Goal: Check status: Check status

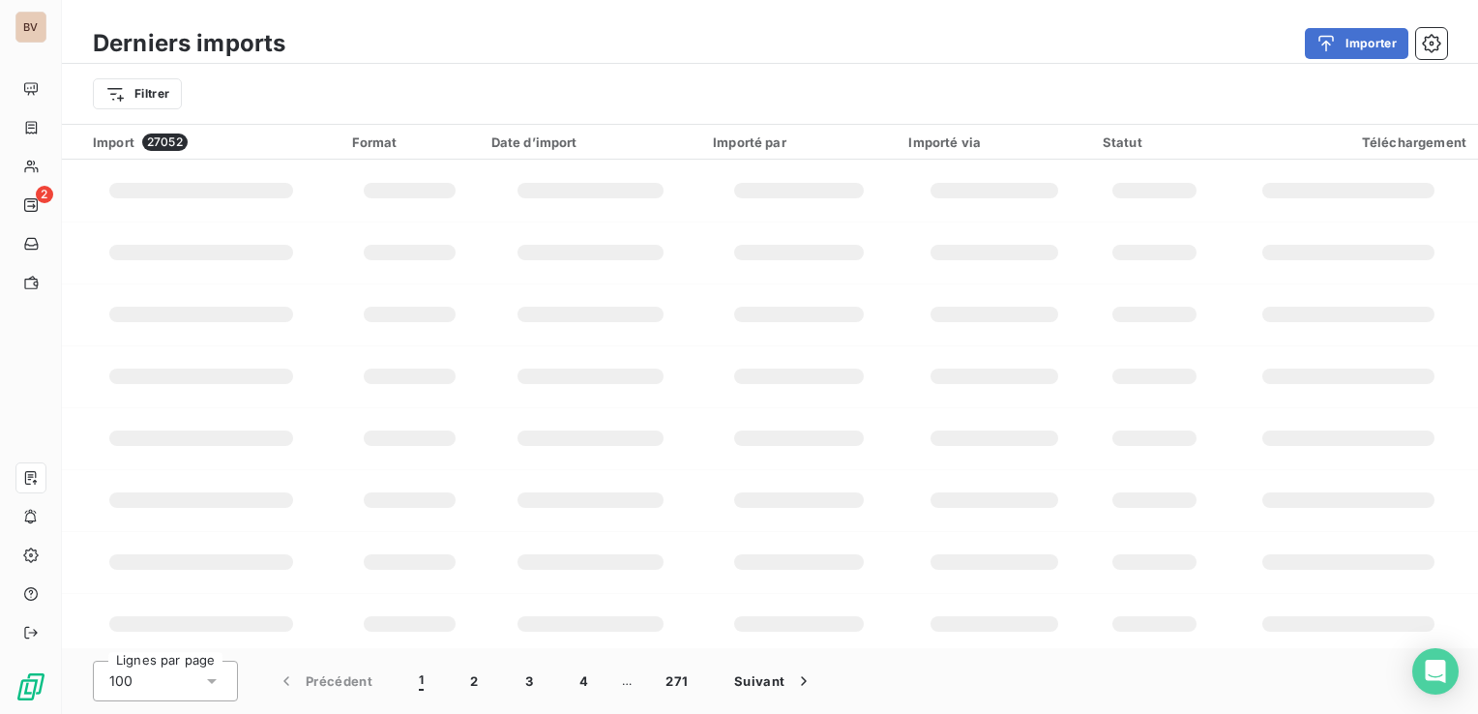
scroll to position [193, 0]
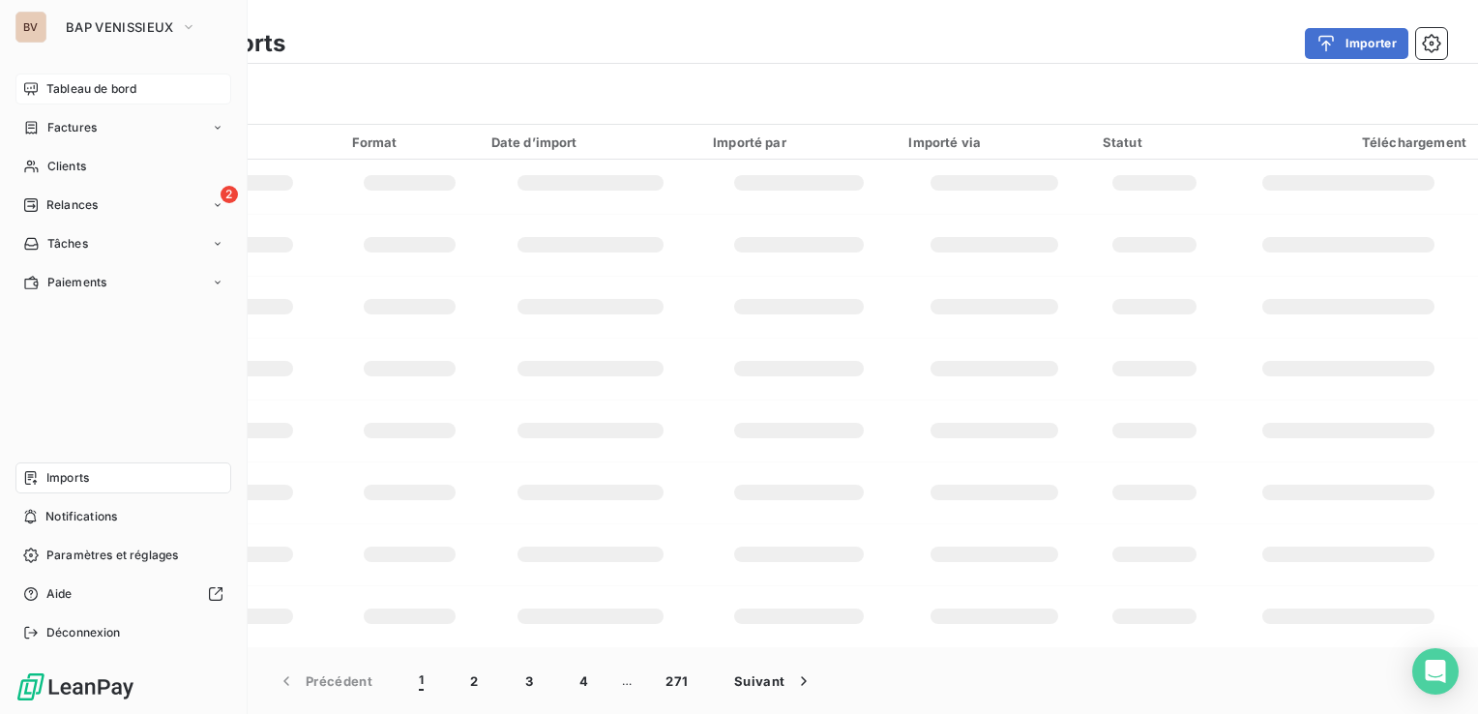
click at [65, 90] on span "Tableau de bord" at bounding box center [91, 88] width 90 height 17
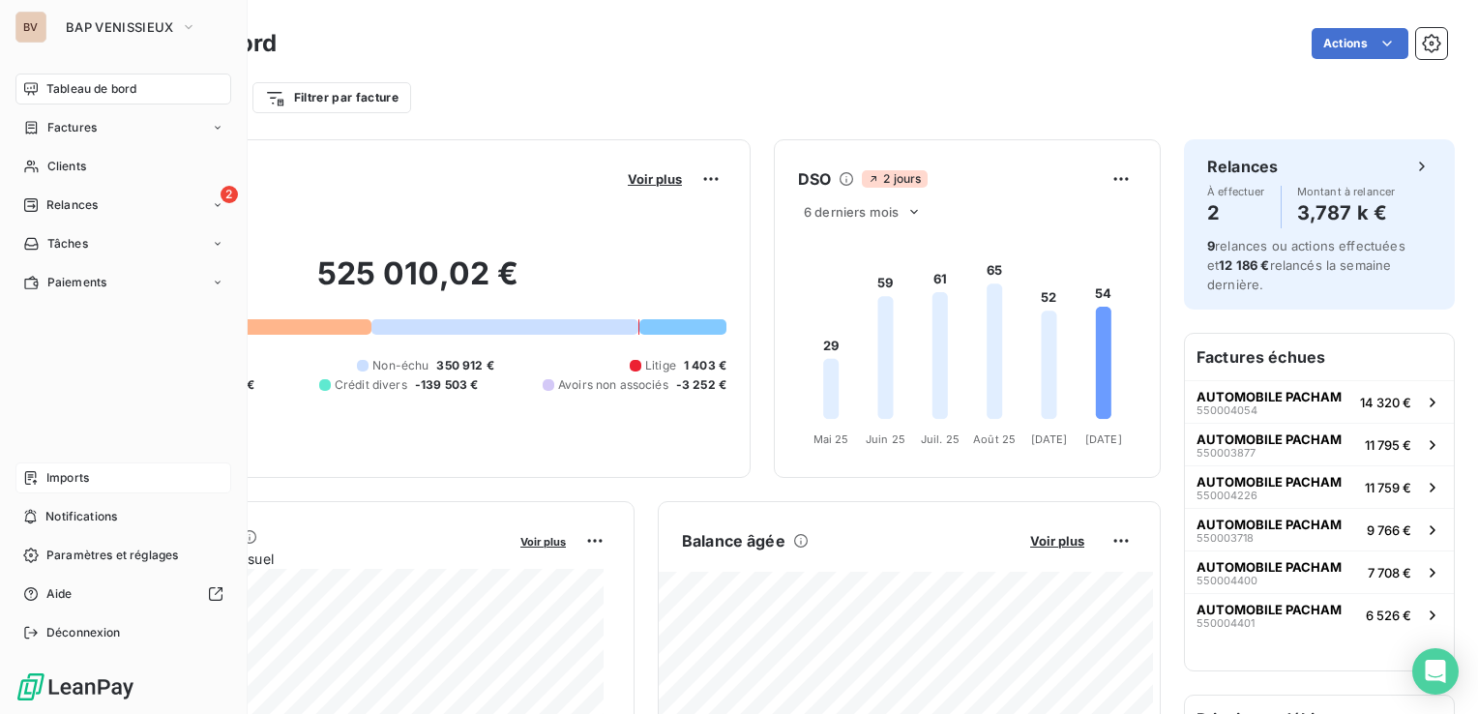
click at [69, 469] on span "Imports" at bounding box center [67, 477] width 43 height 17
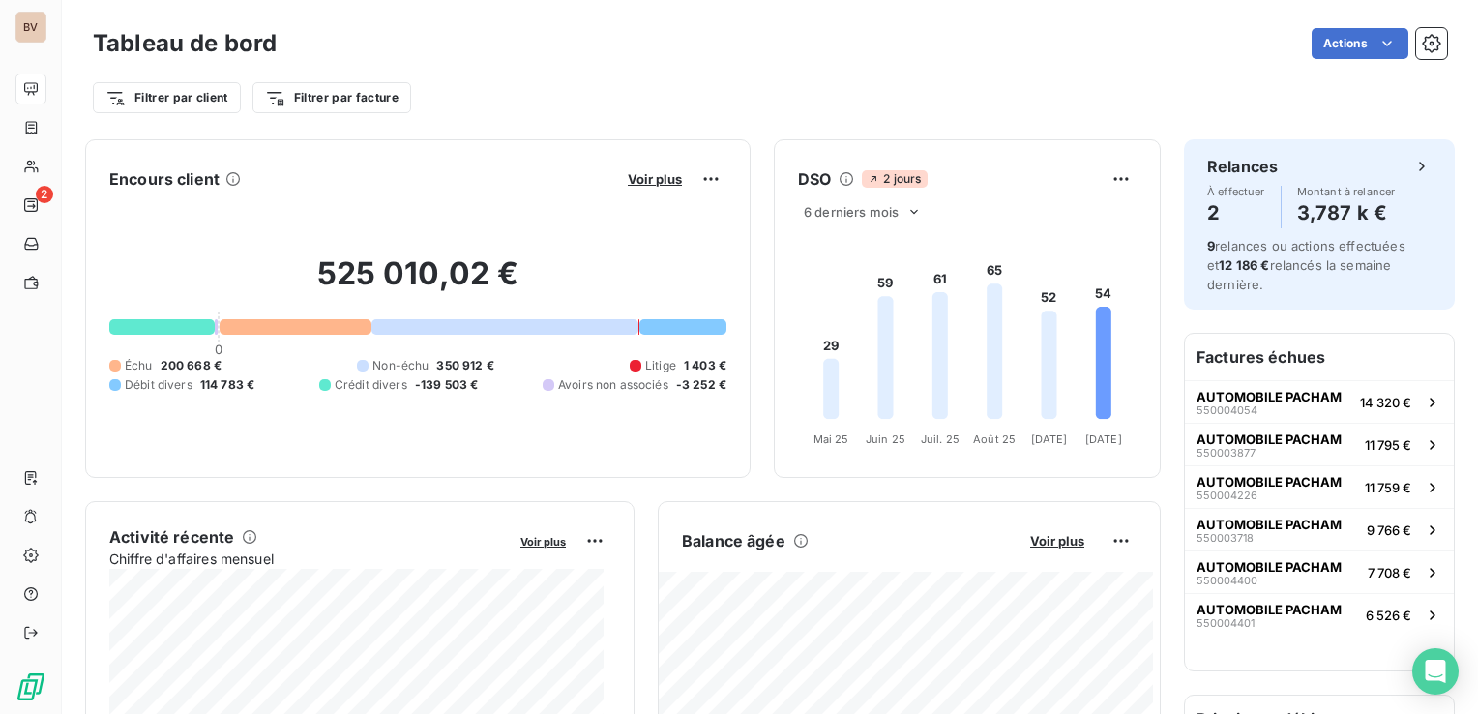
click at [489, 40] on div "Actions" at bounding box center [873, 43] width 1147 height 31
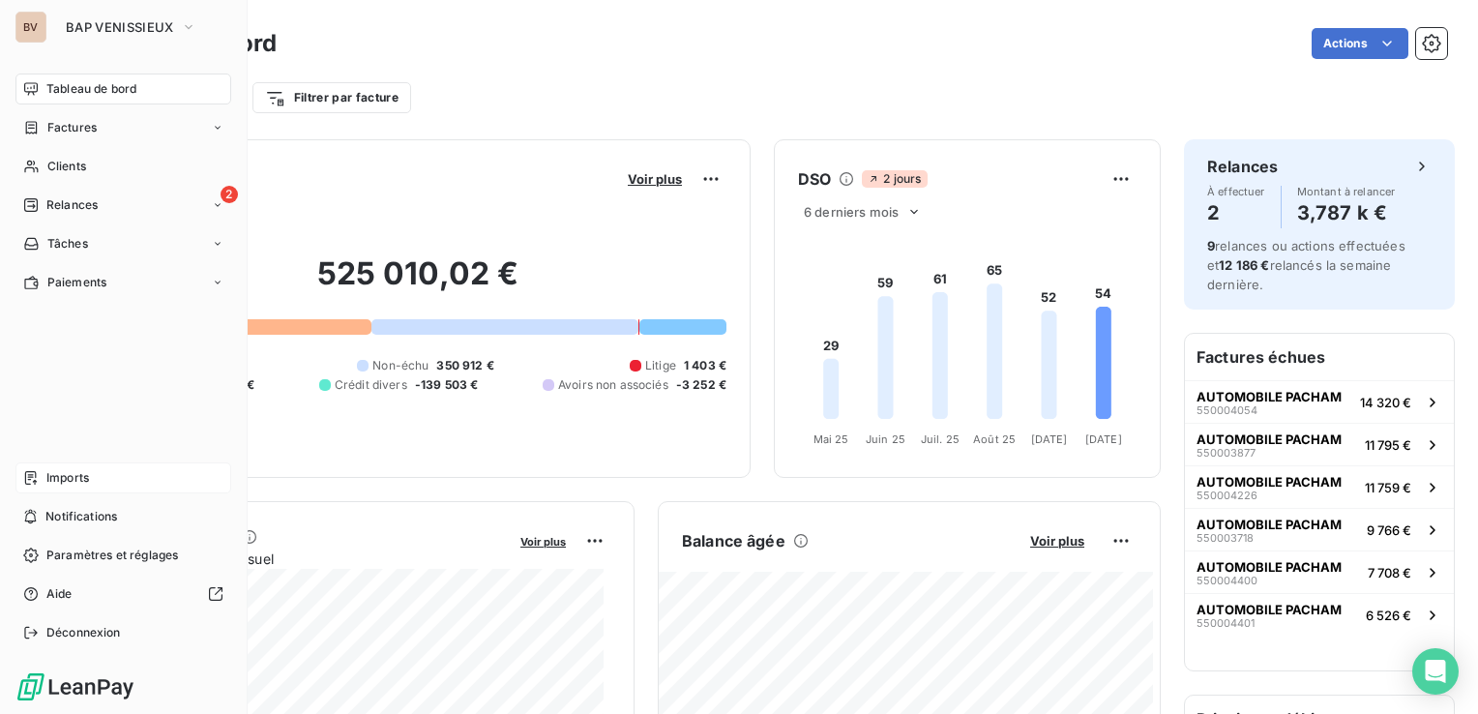
click at [73, 482] on span "Imports" at bounding box center [67, 477] width 43 height 17
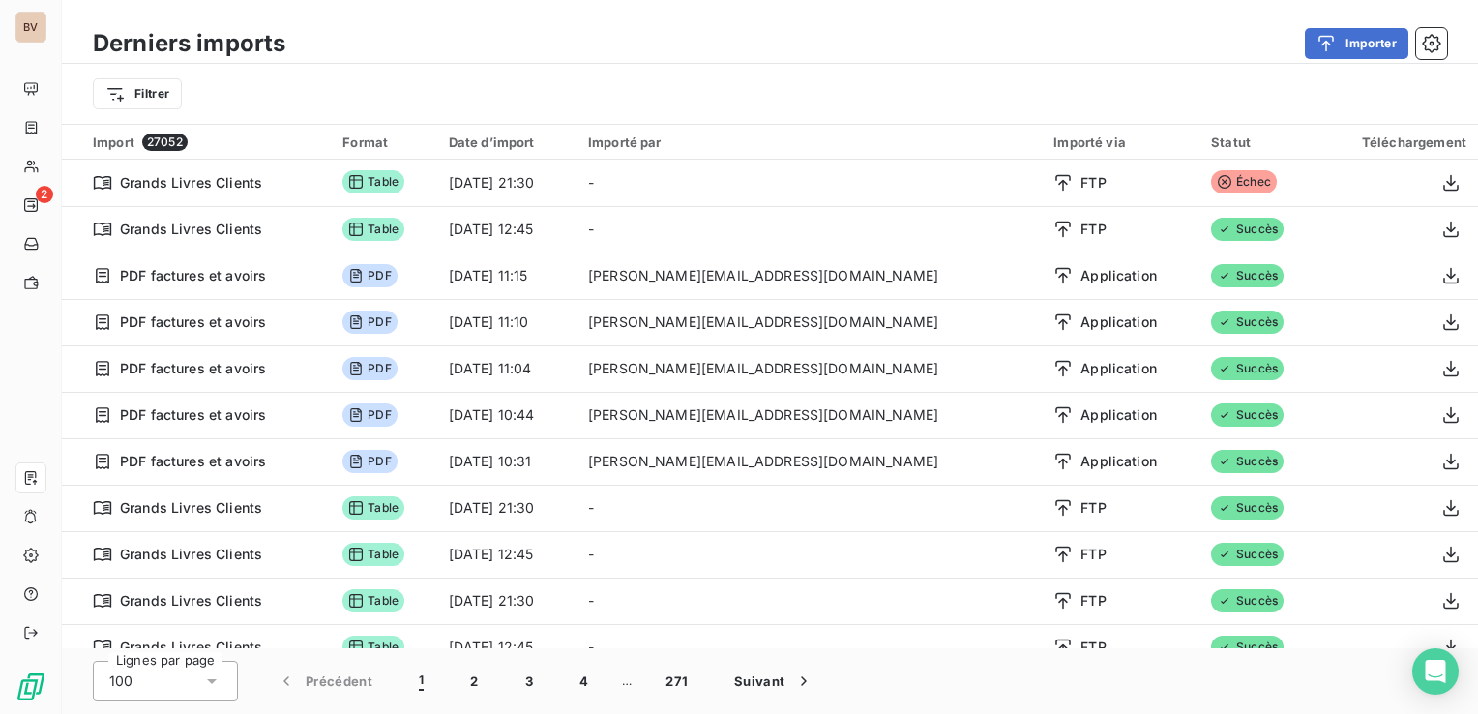
click at [986, 6] on div "Derniers imports Importer Filtrer" at bounding box center [770, 62] width 1416 height 124
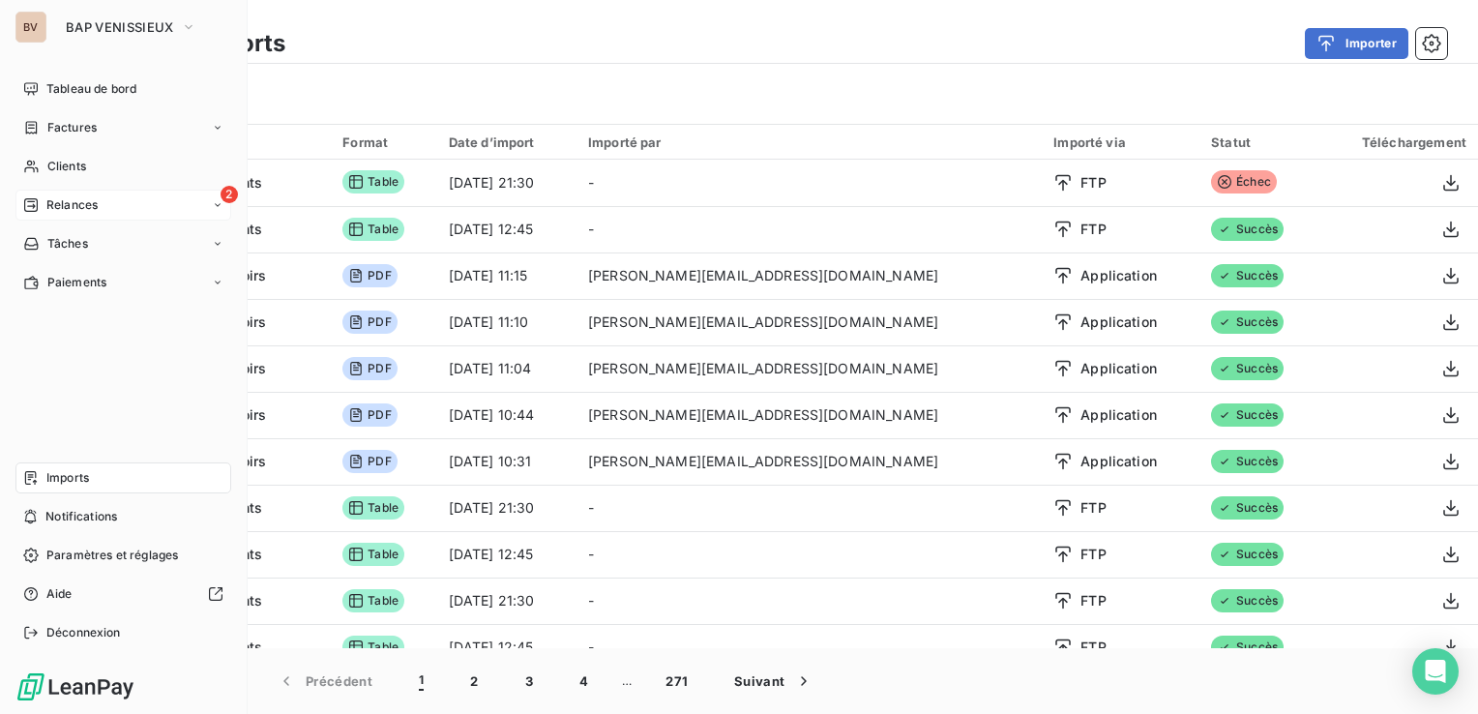
click at [54, 211] on span "Relances" at bounding box center [71, 204] width 51 height 17
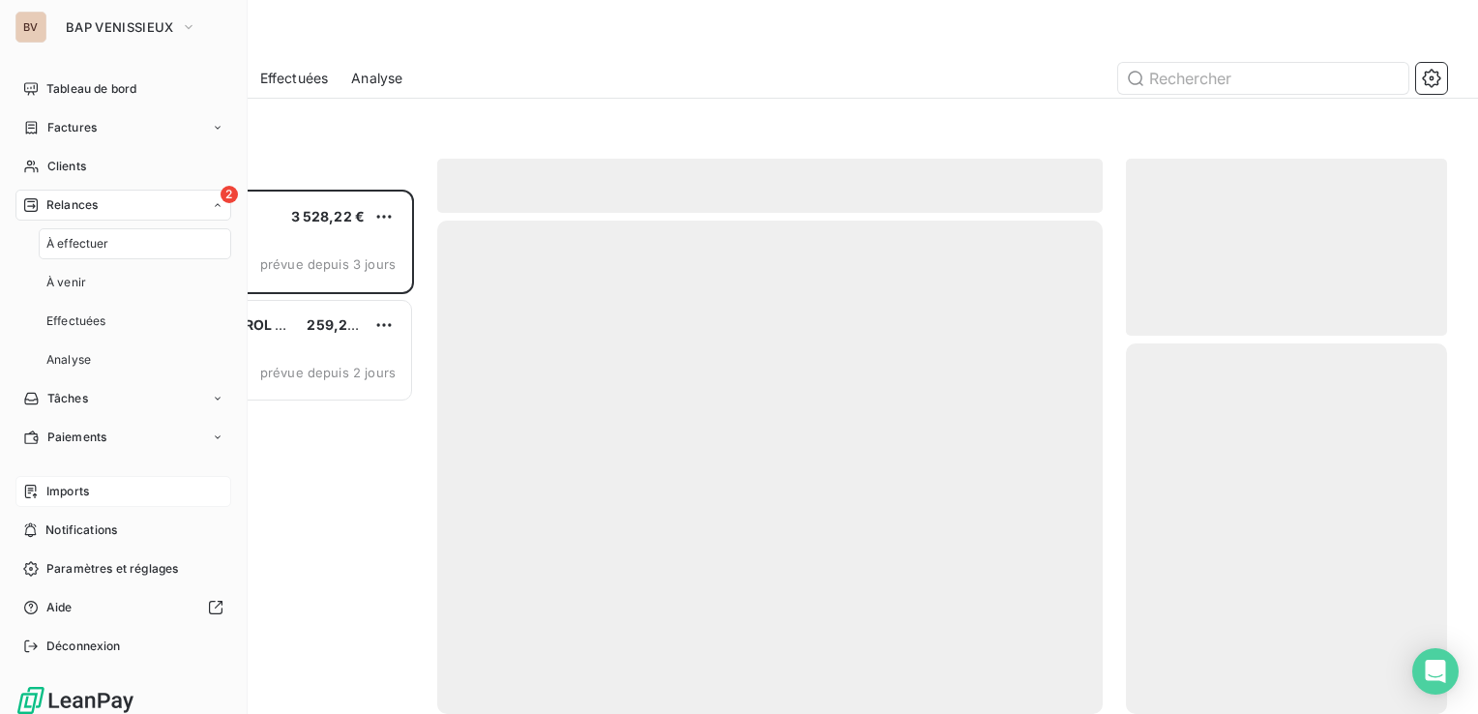
scroll to position [510, 306]
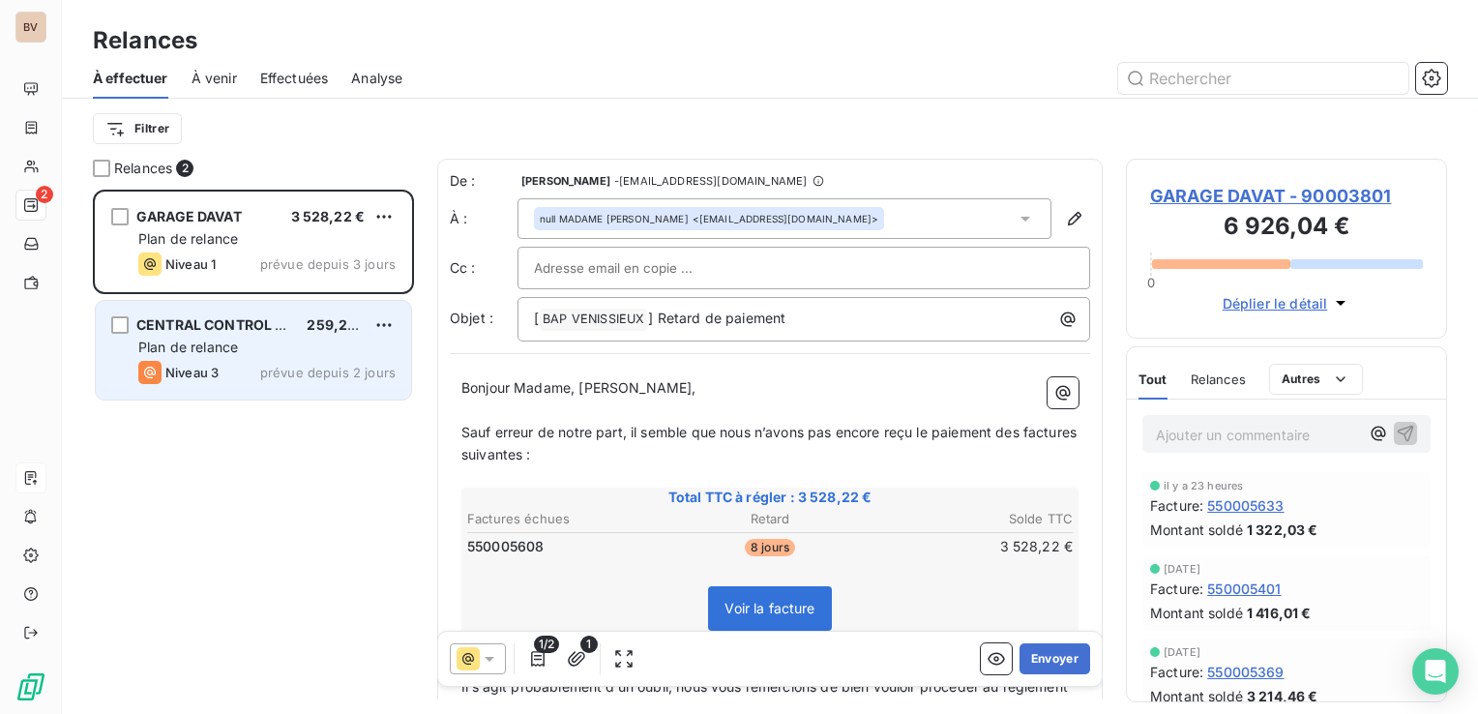
click at [234, 361] on div "Niveau 3 prévue depuis 2 jours" at bounding box center [266, 372] width 257 height 23
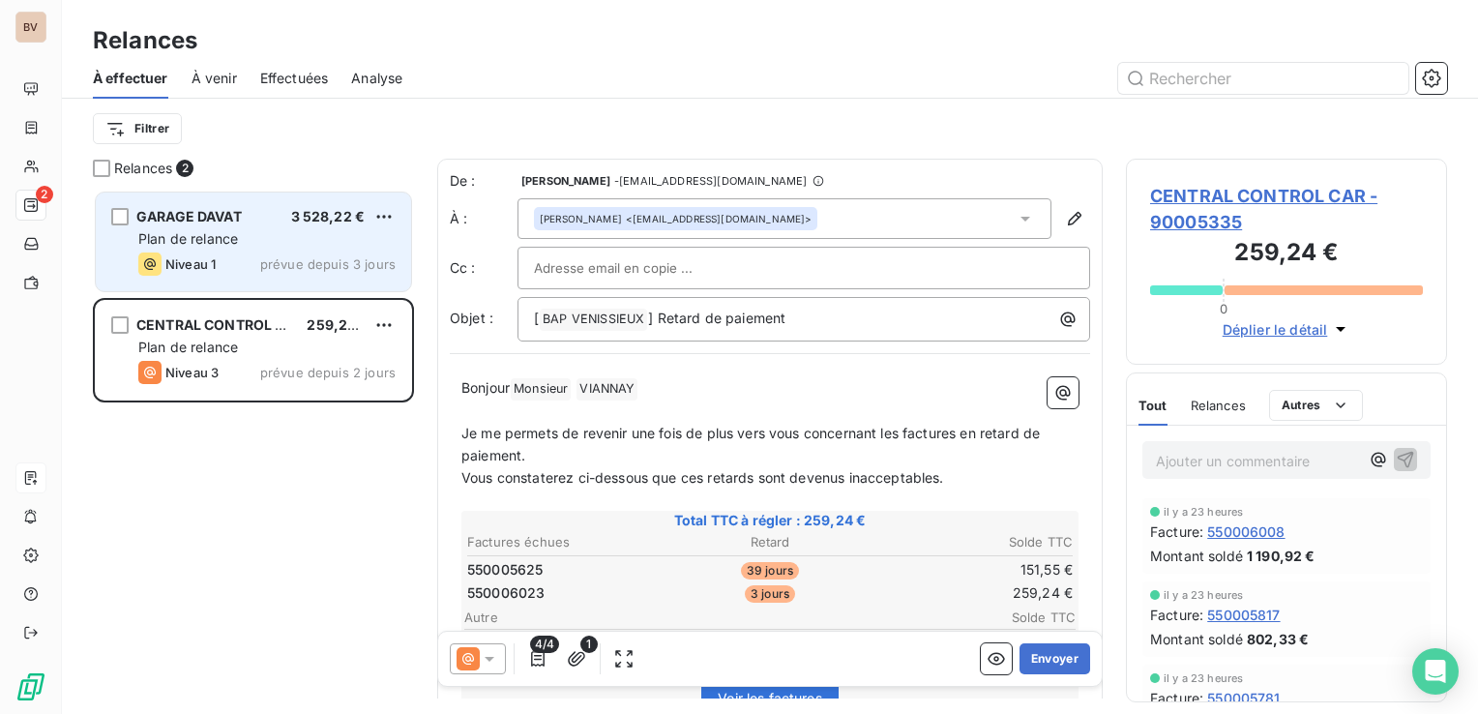
click at [253, 256] on div "Niveau 1 prévue depuis 3 jours" at bounding box center [266, 263] width 257 height 23
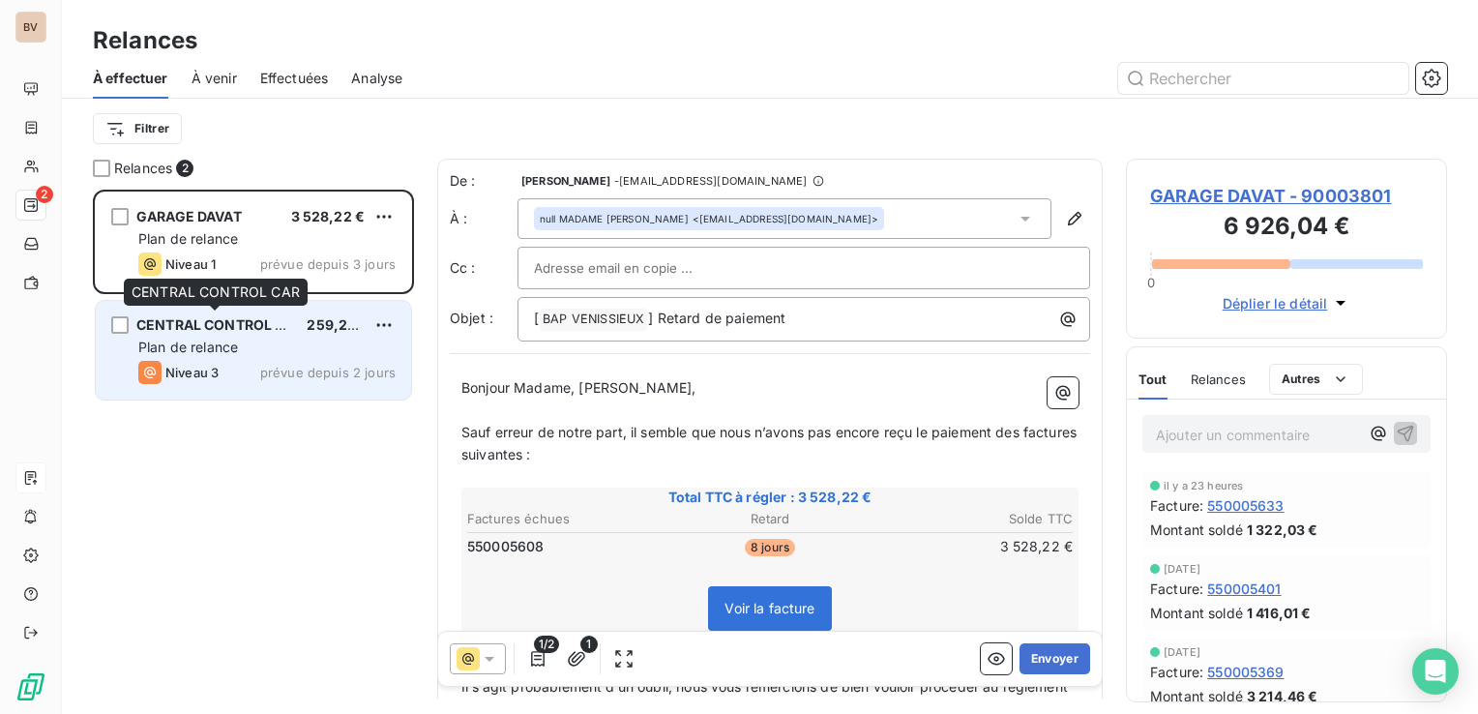
click at [206, 331] on span "CENTRAL CONTROL CAR" at bounding box center [219, 324] width 167 height 16
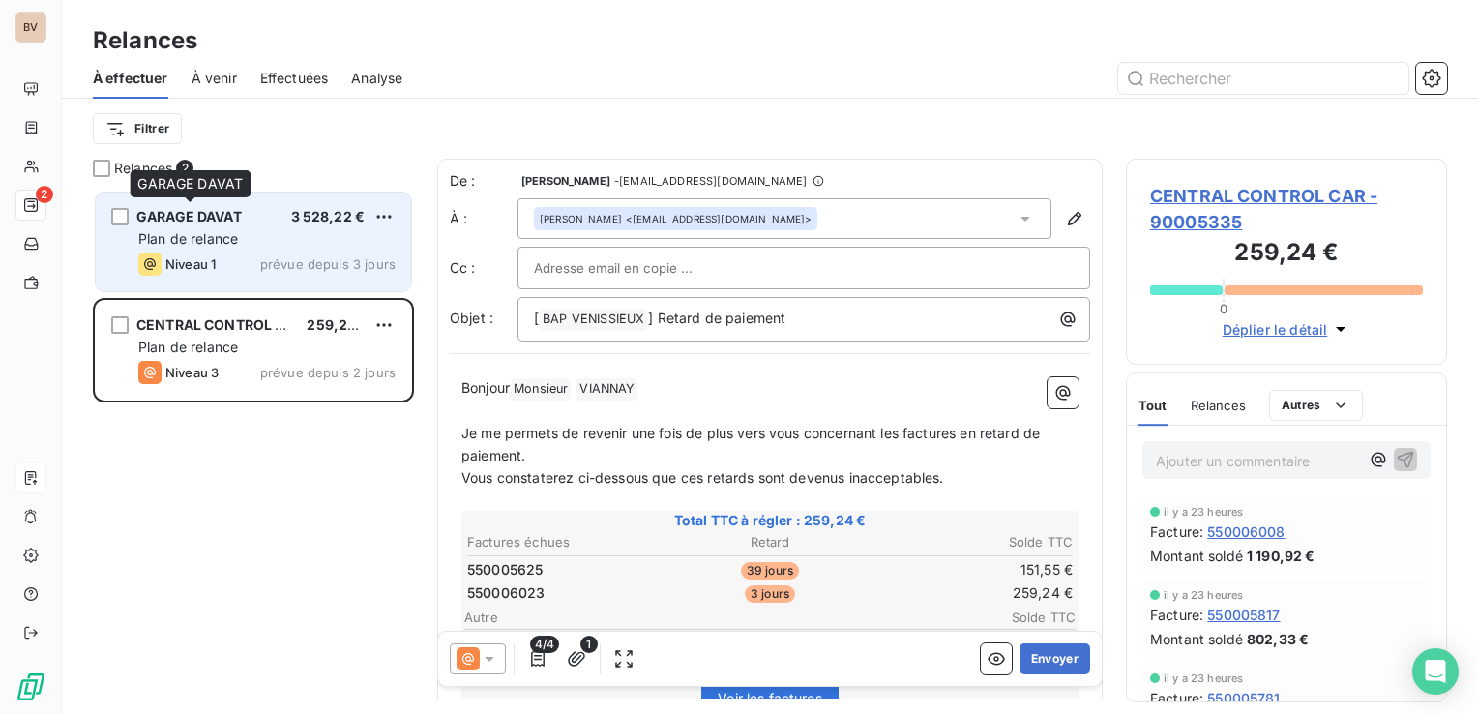
click at [190, 219] on span "GARAGE DAVAT" at bounding box center [188, 216] width 105 height 16
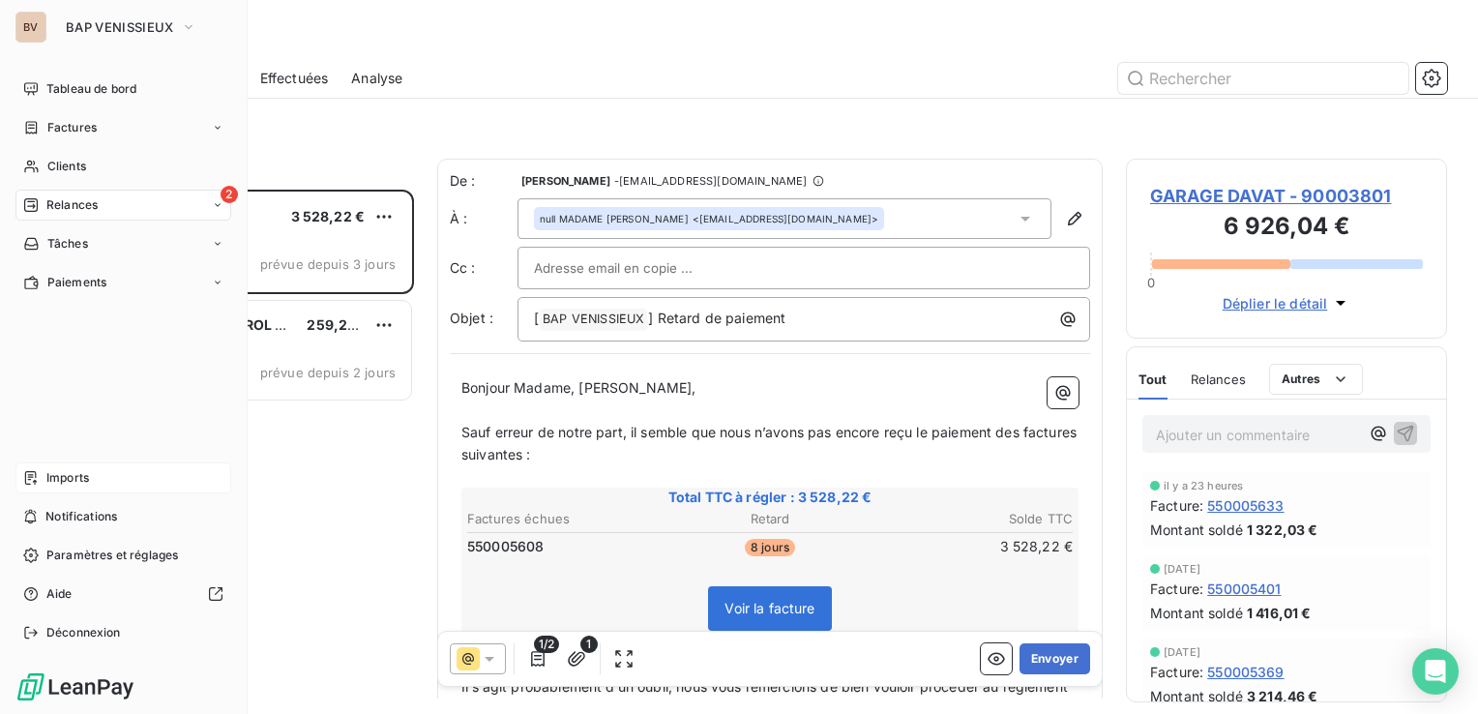
click at [55, 201] on span "Relances" at bounding box center [71, 204] width 51 height 17
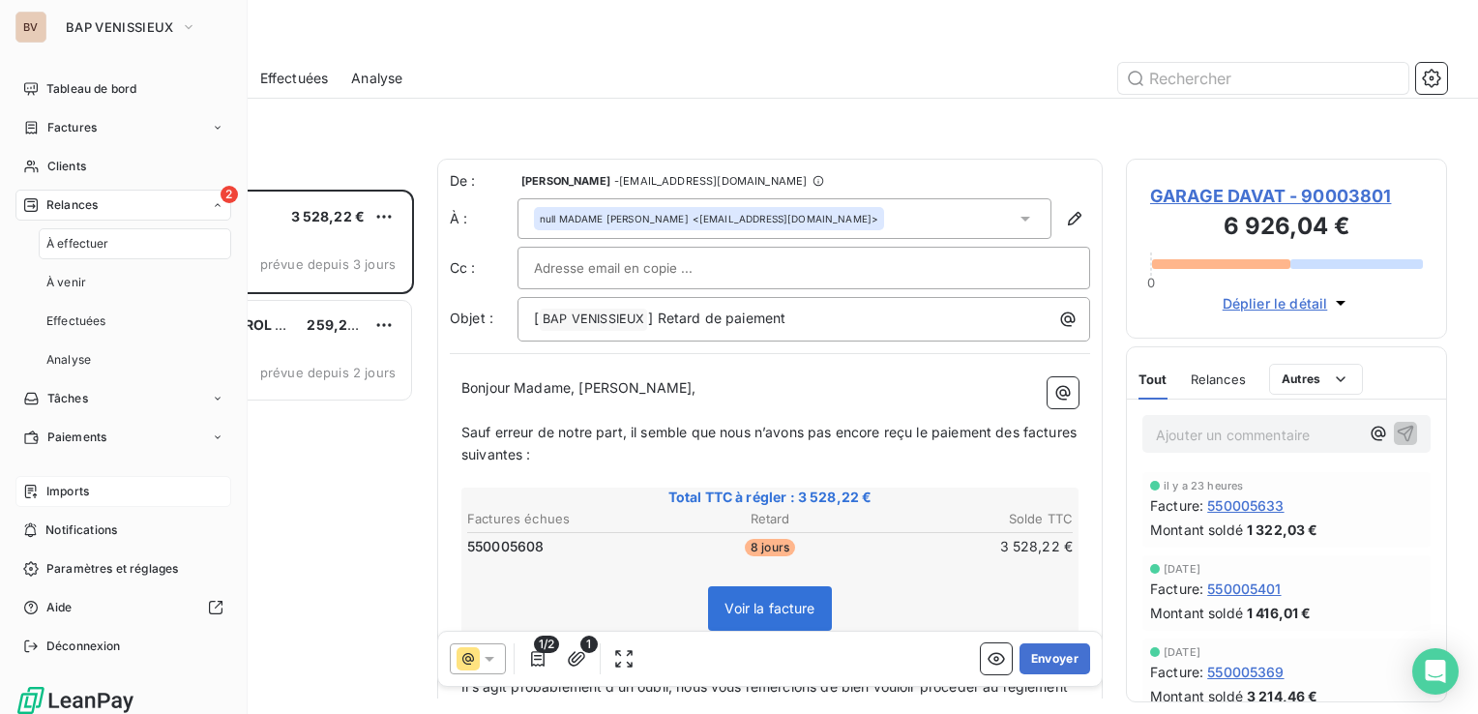
click at [55, 201] on span "Relances" at bounding box center [71, 204] width 51 height 17
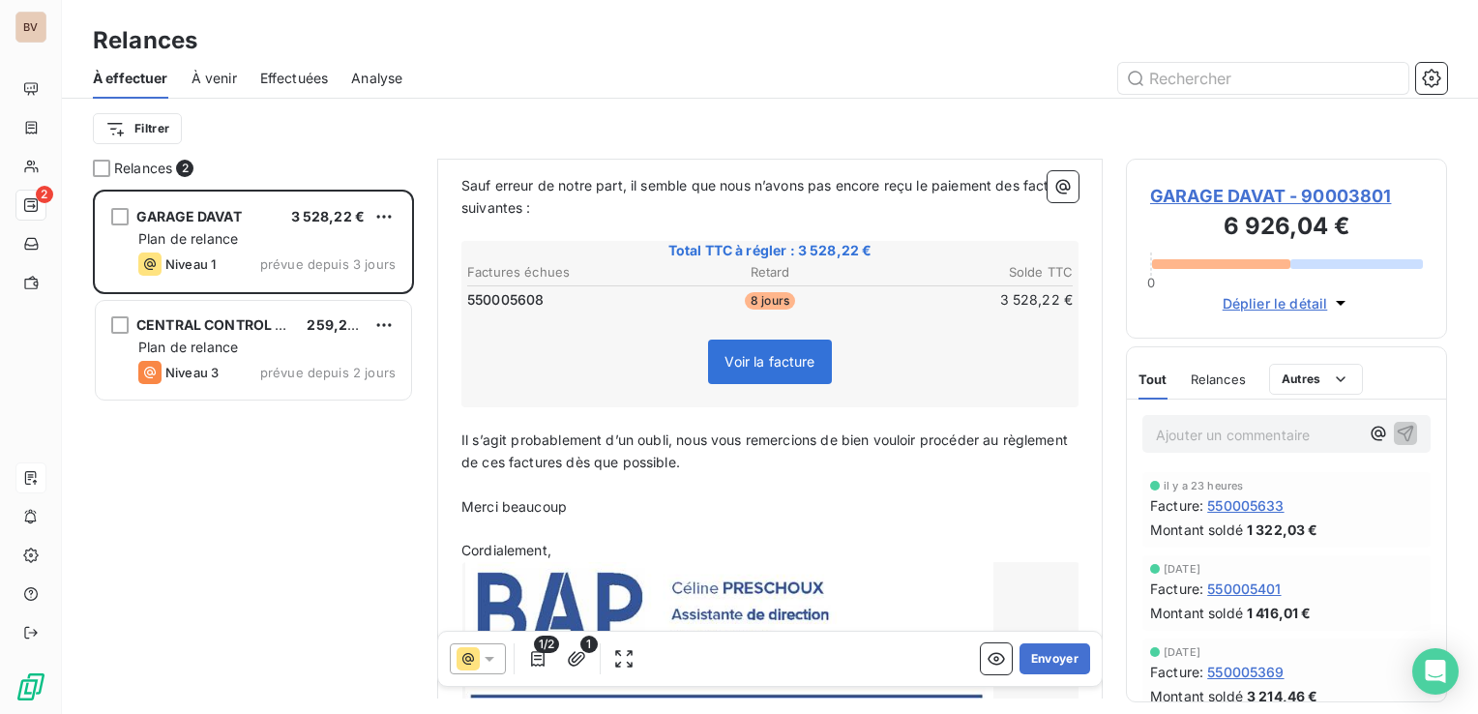
scroll to position [359, 0]
